Goal: Task Accomplishment & Management: Manage account settings

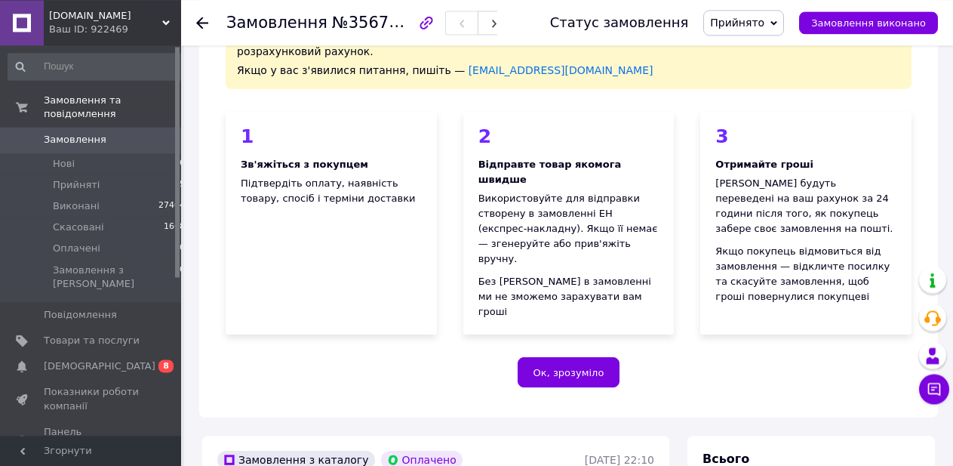
scroll to position [77, 0]
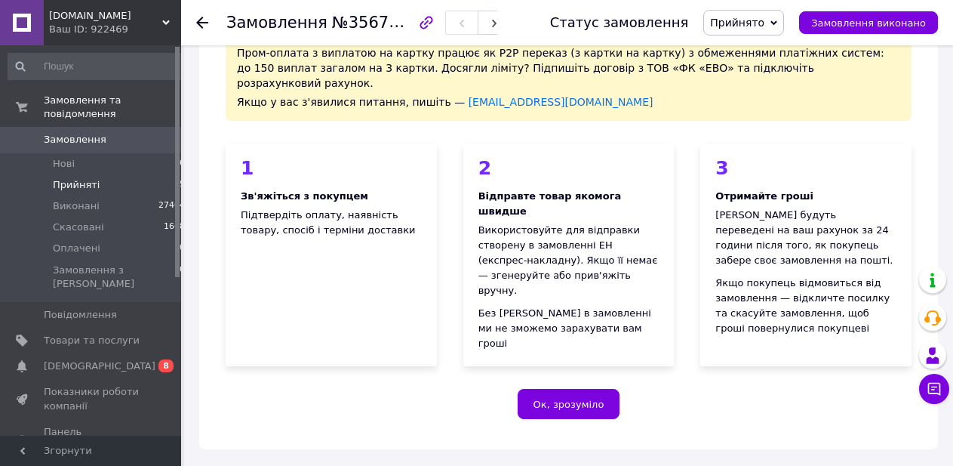
click at [67, 174] on li "Прийняті 5" at bounding box center [97, 184] width 194 height 21
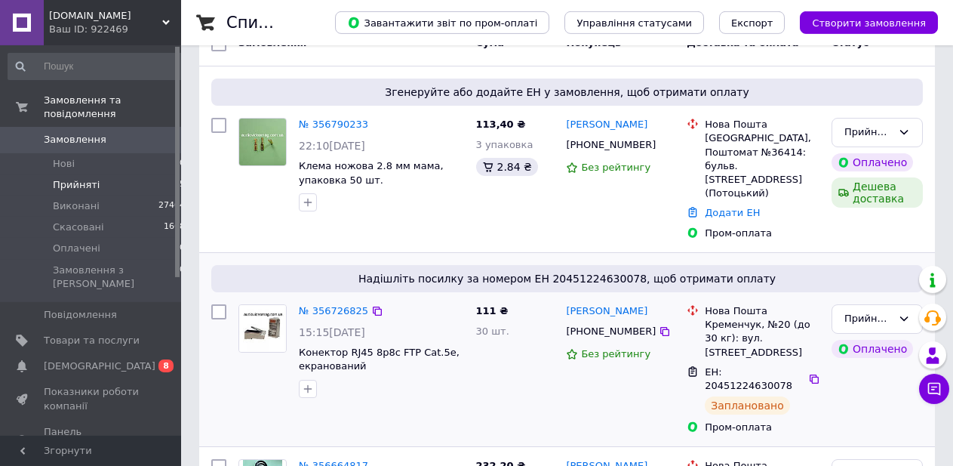
scroll to position [154, 0]
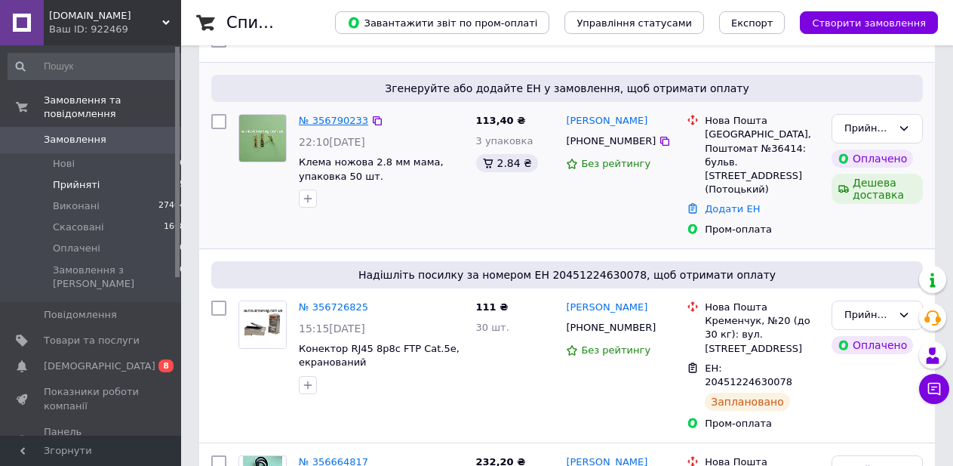
click at [346, 119] on link "№ 356790233" at bounding box center [333, 120] width 69 height 11
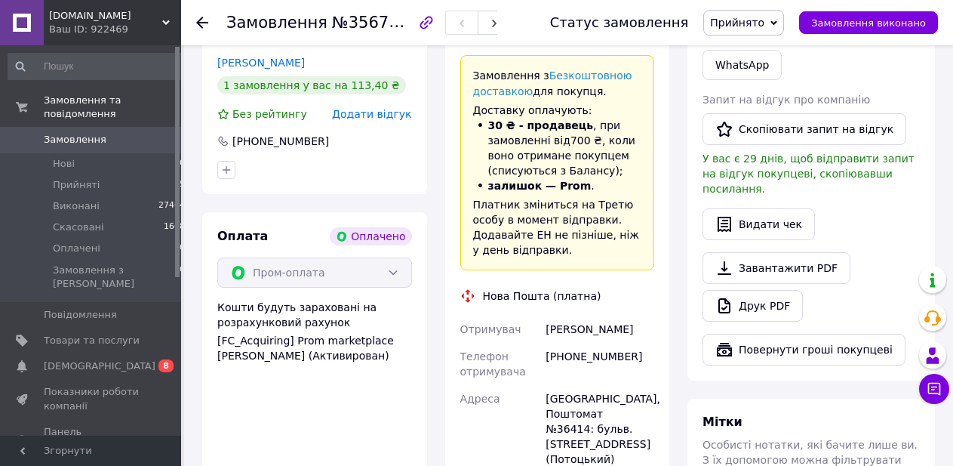
scroll to position [770, 0]
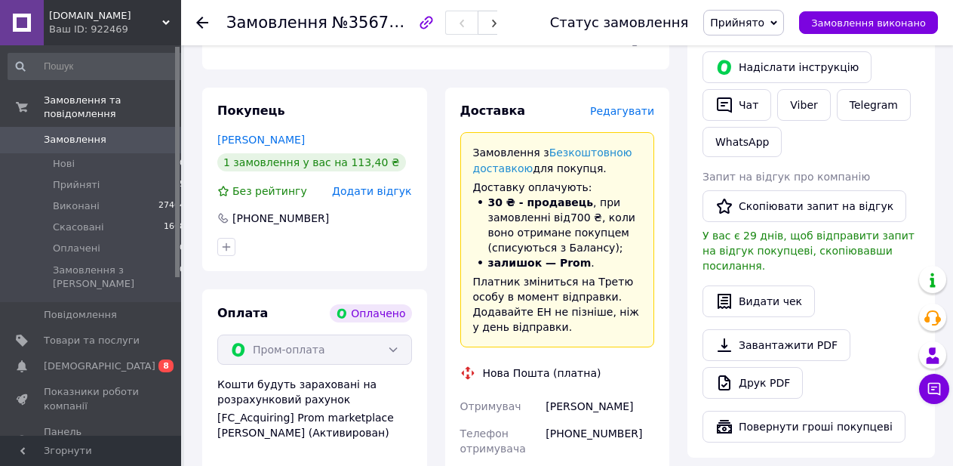
drag, startPoint x: 205, startPoint y: 18, endPoint x: 215, endPoint y: 26, distance: 12.9
click at [207, 19] on icon at bounding box center [202, 23] width 12 height 12
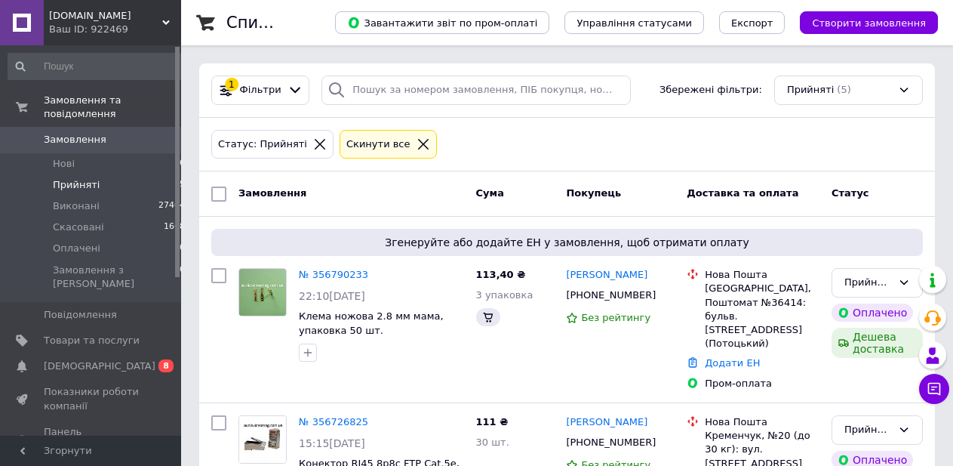
click at [69, 178] on span "Прийняті" at bounding box center [76, 185] width 47 height 14
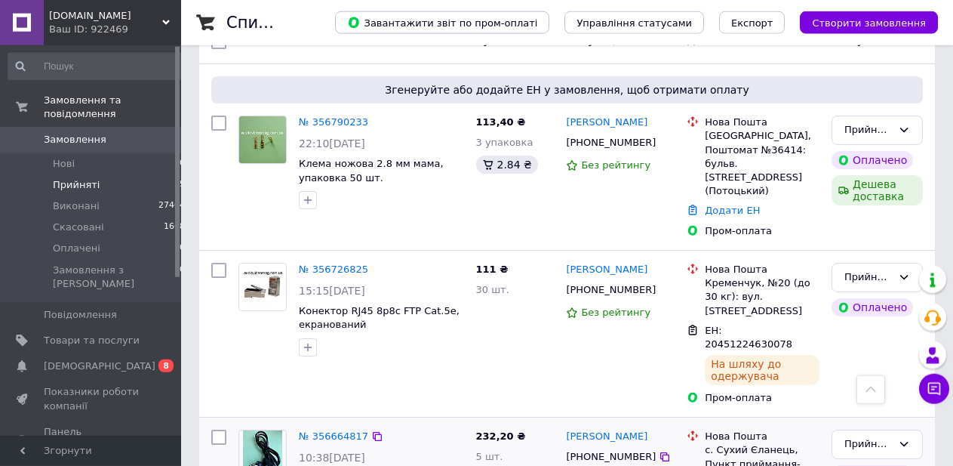
scroll to position [118, 0]
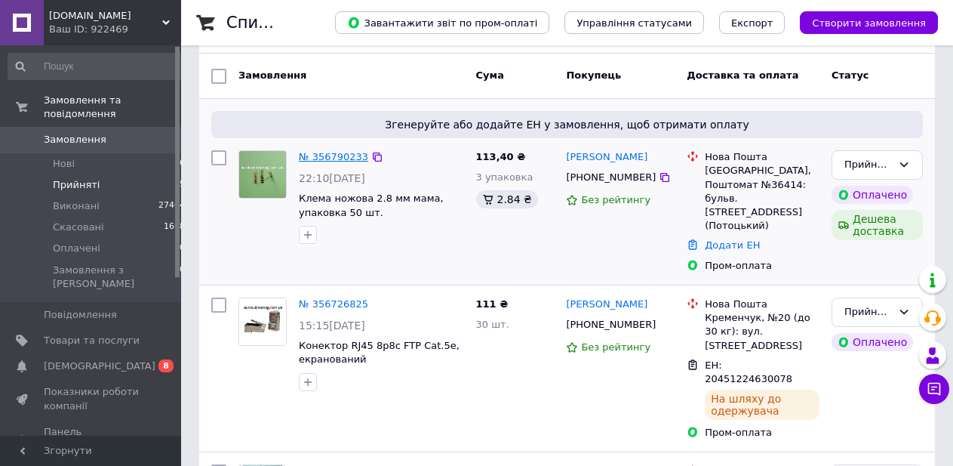
click at [328, 162] on link "№ 356790233" at bounding box center [333, 156] width 69 height 11
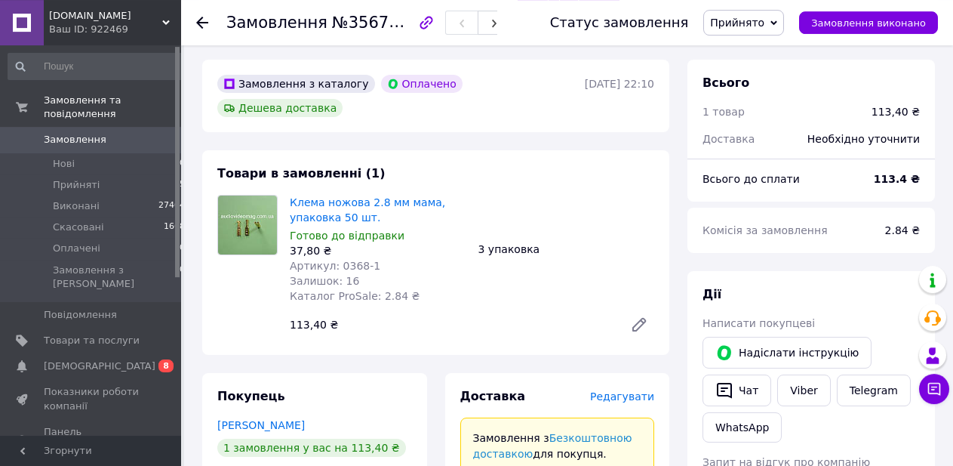
scroll to position [445, 0]
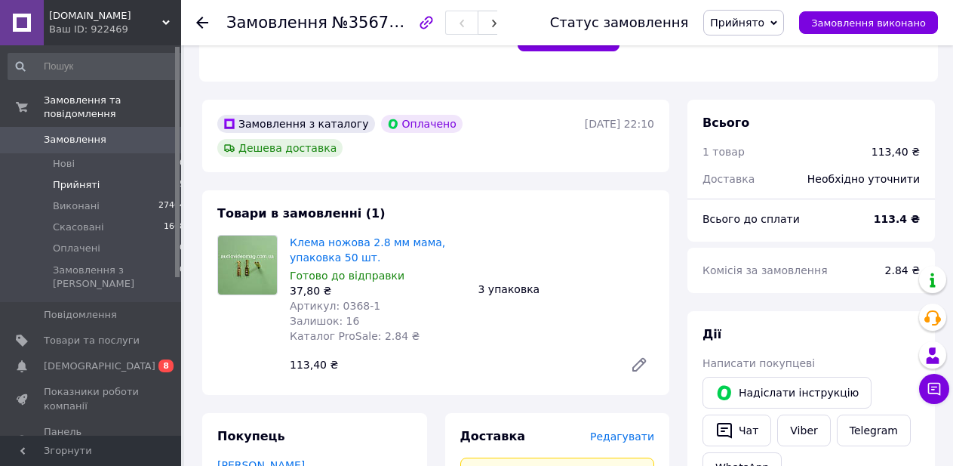
click at [75, 178] on span "Прийняті" at bounding box center [76, 185] width 47 height 14
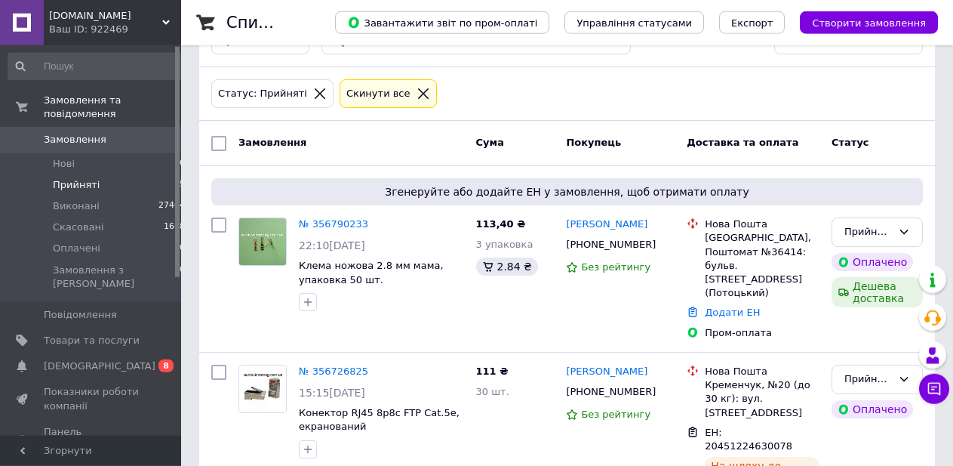
scroll to position [77, 0]
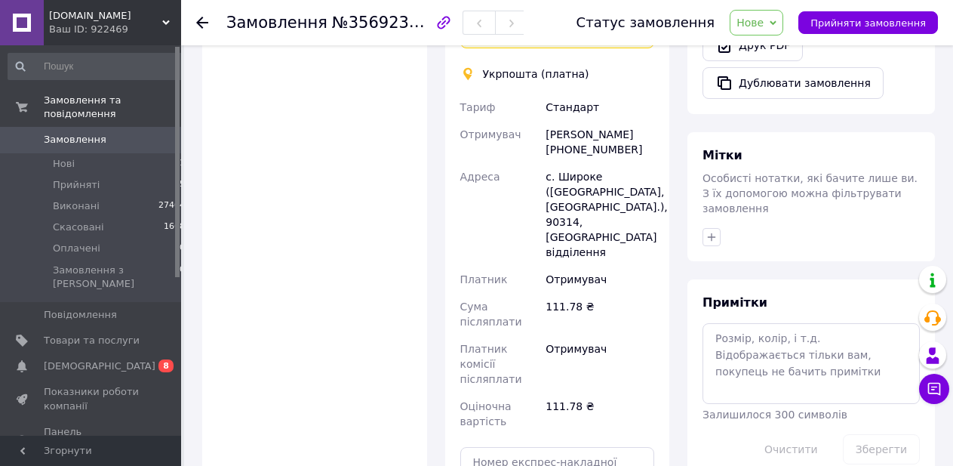
scroll to position [308, 0]
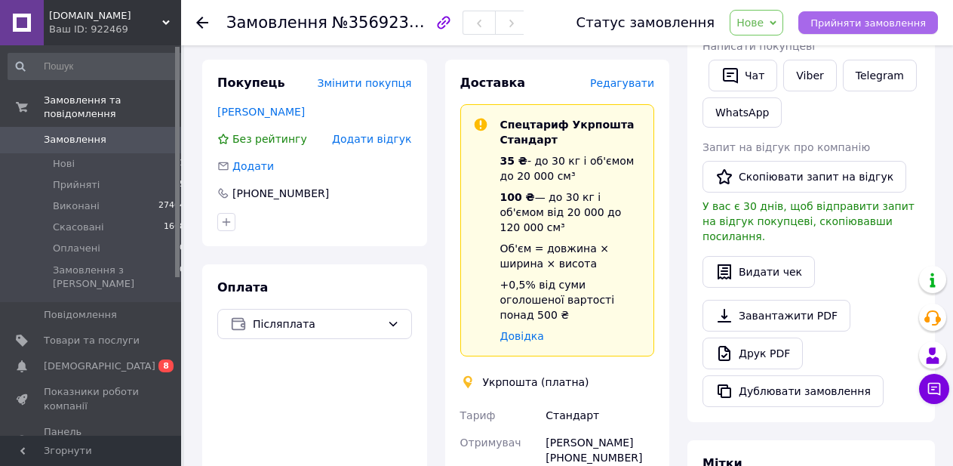
click at [883, 19] on span "Прийняти замовлення" at bounding box center [868, 22] width 115 height 11
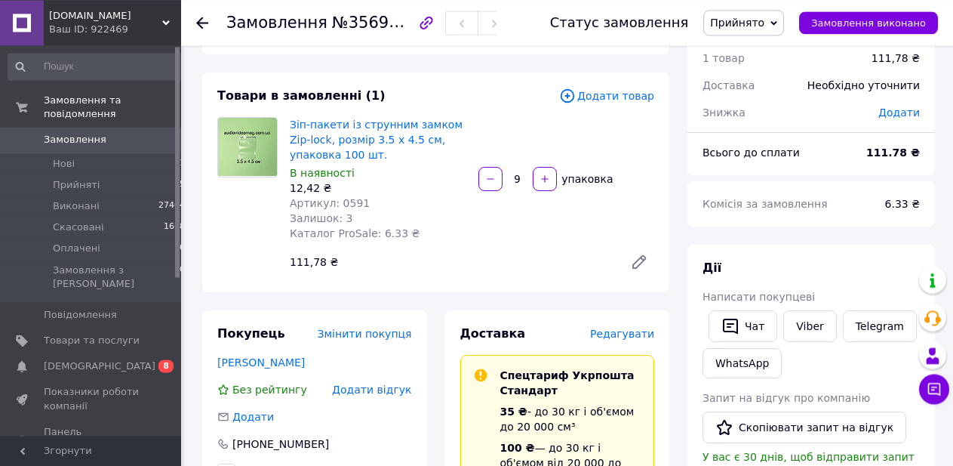
scroll to position [0, 0]
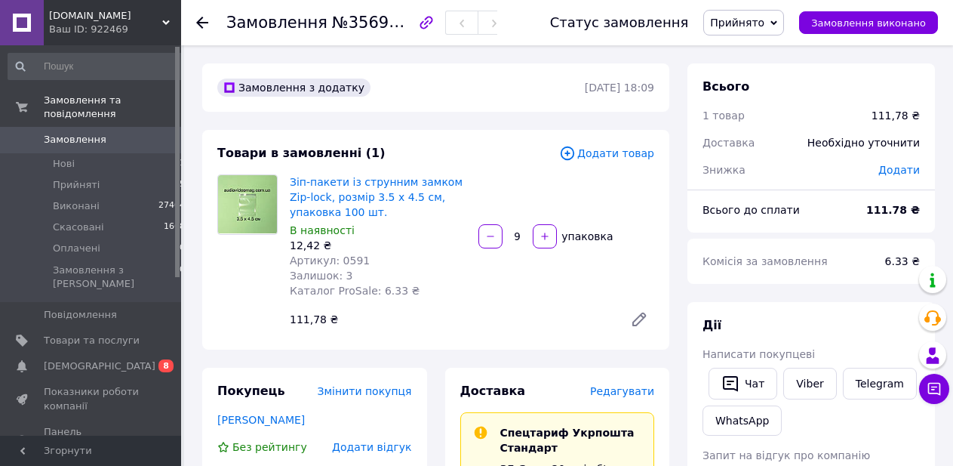
click at [203, 26] on icon at bounding box center [202, 23] width 12 height 12
